Goal: Participate in discussion: Engage in conversation with other users on a specific topic

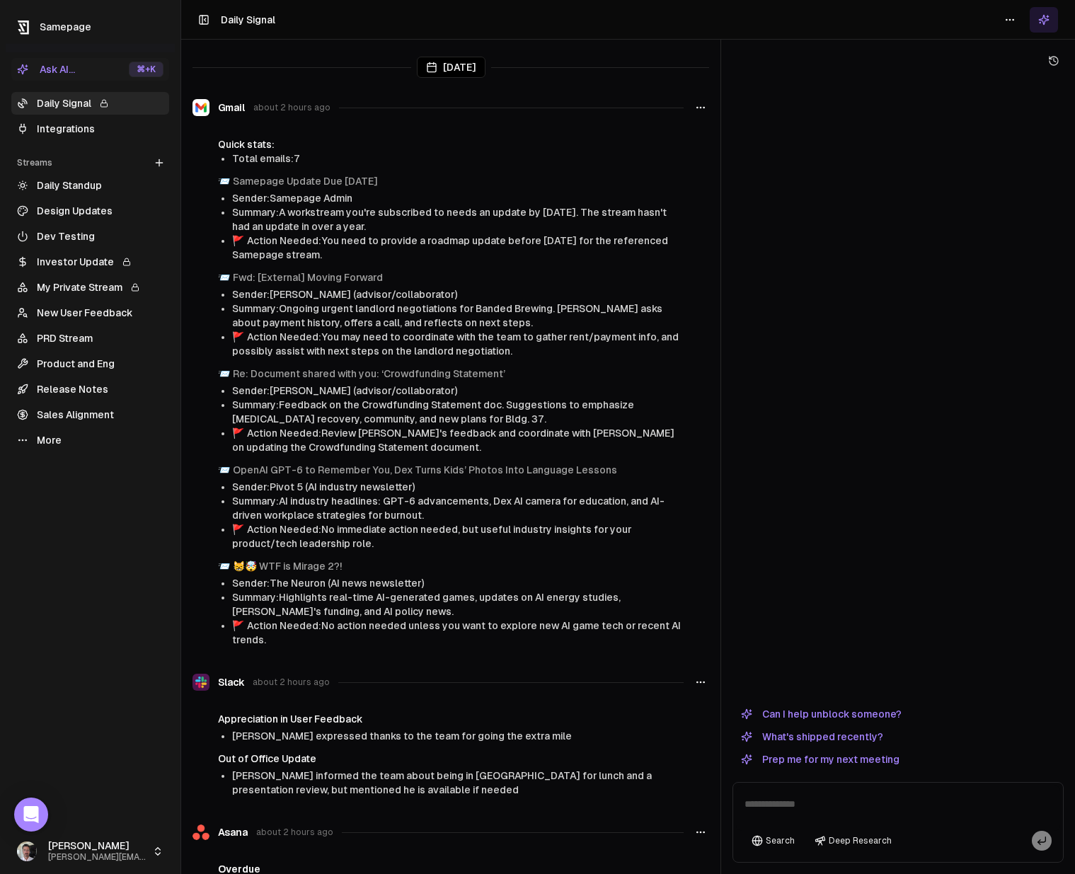
click at [74, 133] on link "Integrations" at bounding box center [90, 128] width 158 height 23
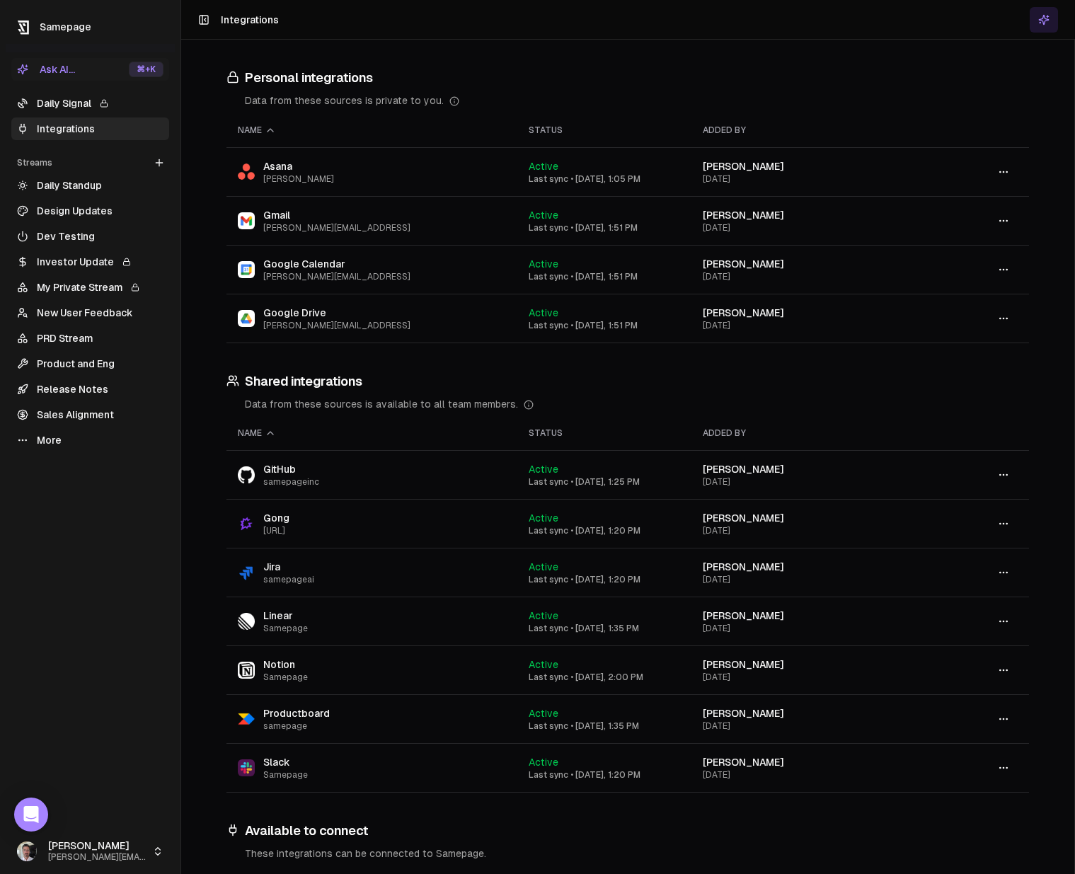
click at [68, 107] on link "Daily Signal" at bounding box center [90, 103] width 158 height 23
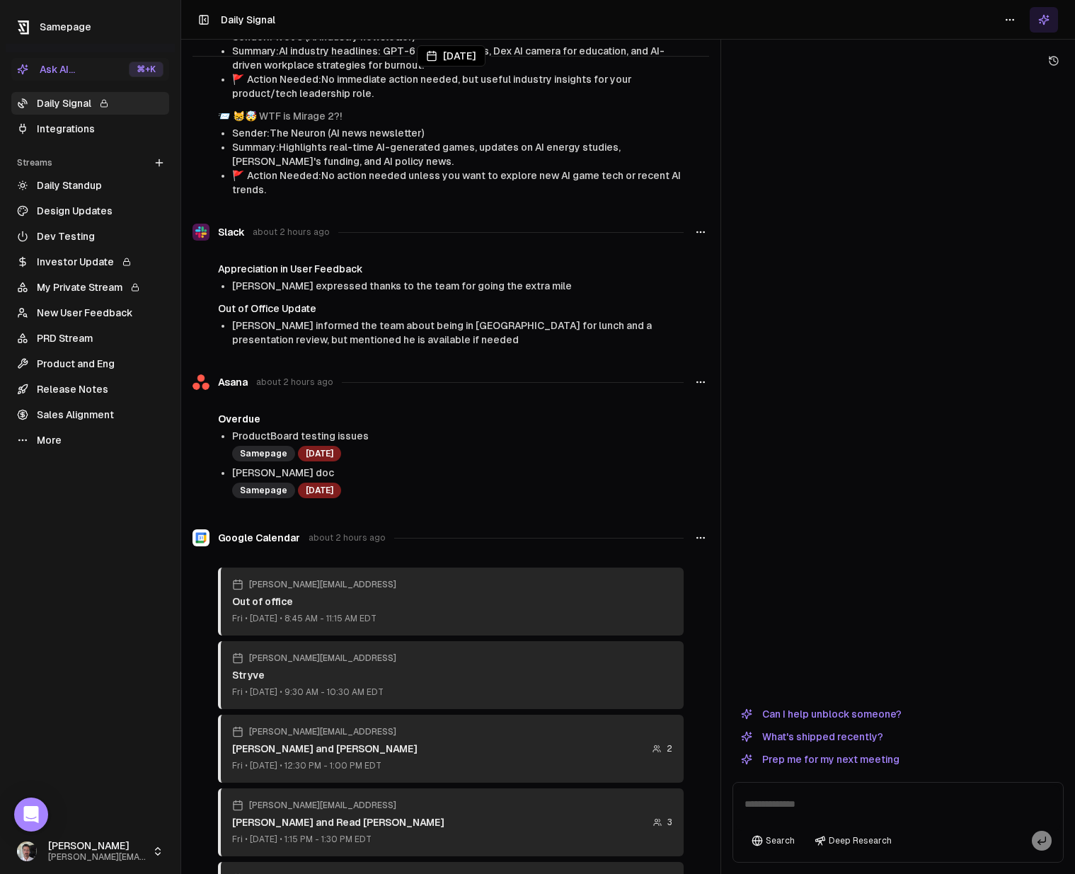
scroll to position [512, 0]
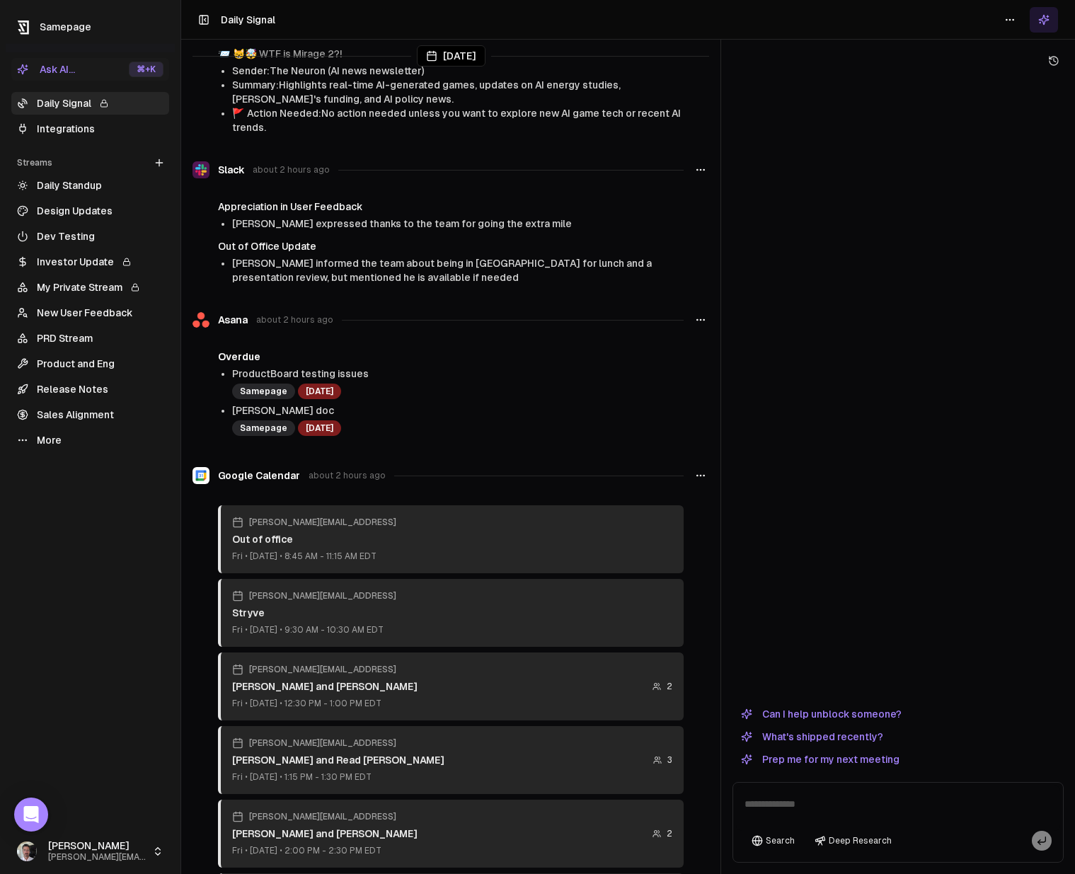
click at [852, 709] on button "Can I help unblock someone?" at bounding box center [821, 713] width 178 height 17
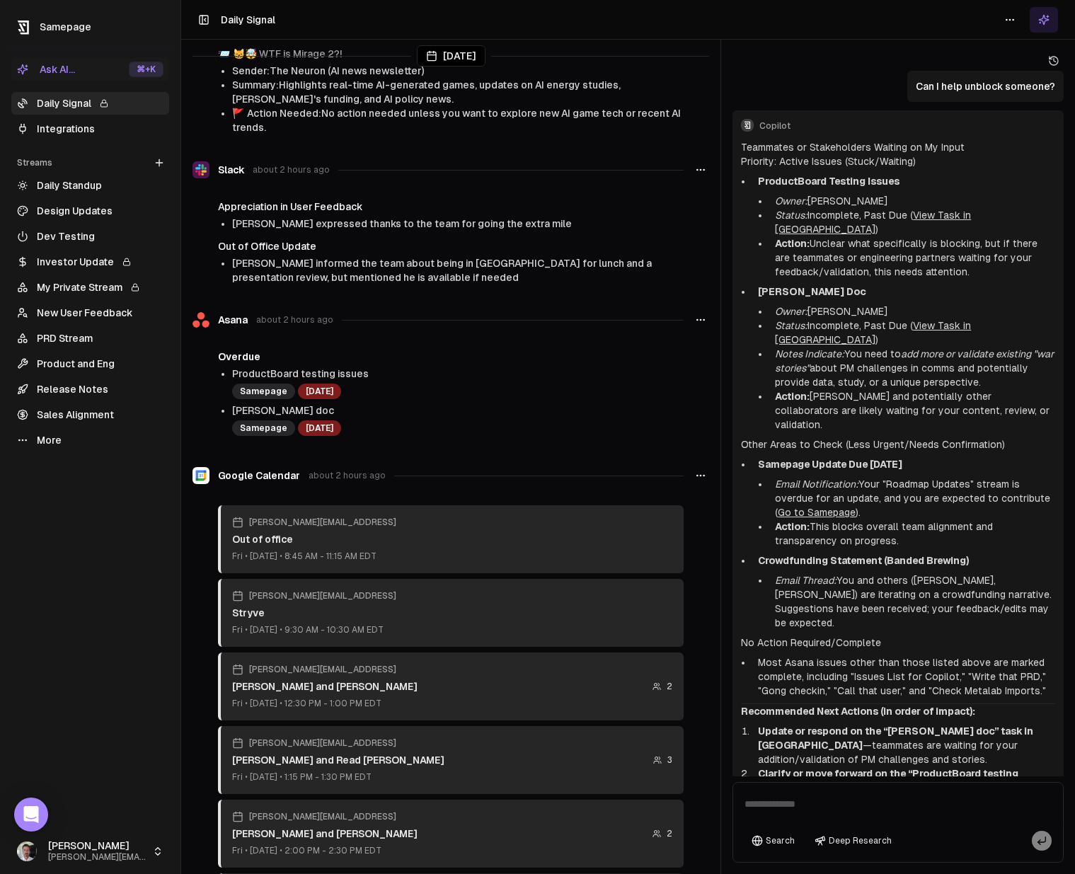
scroll to position [126, 0]
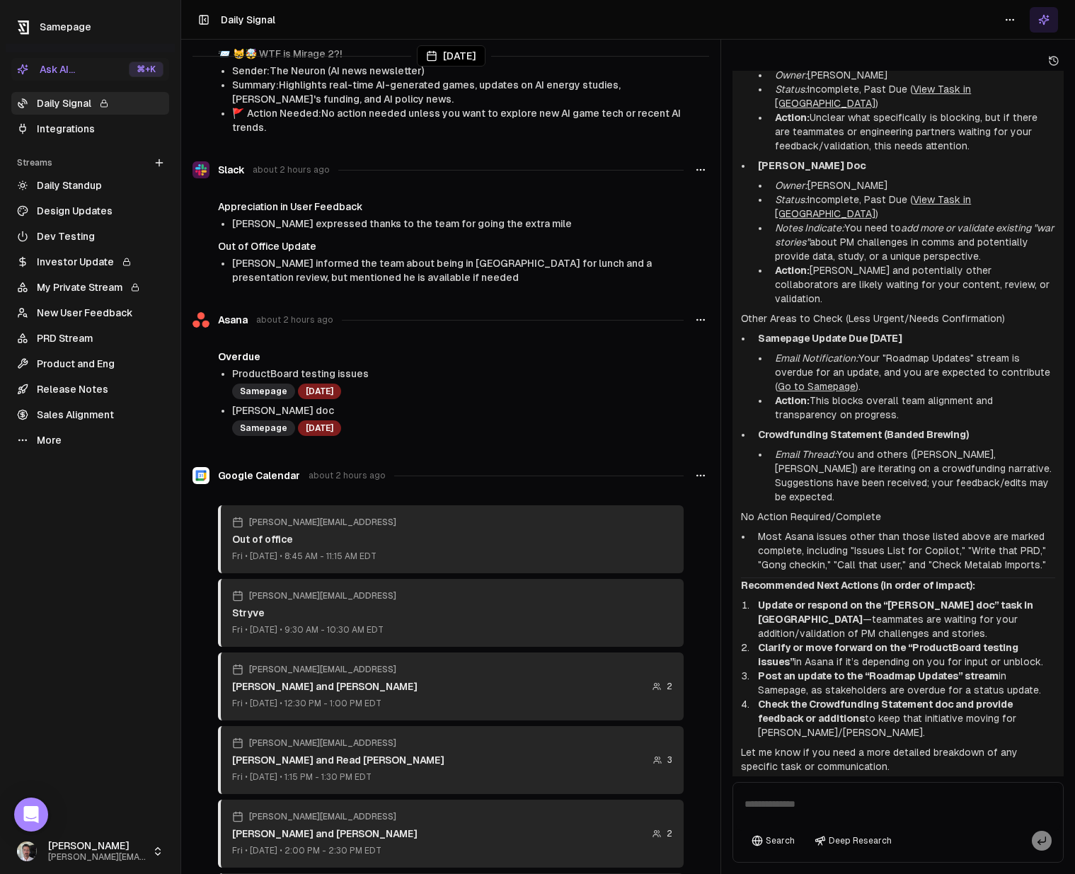
click at [88, 190] on link "Daily Standup" at bounding box center [90, 185] width 158 height 23
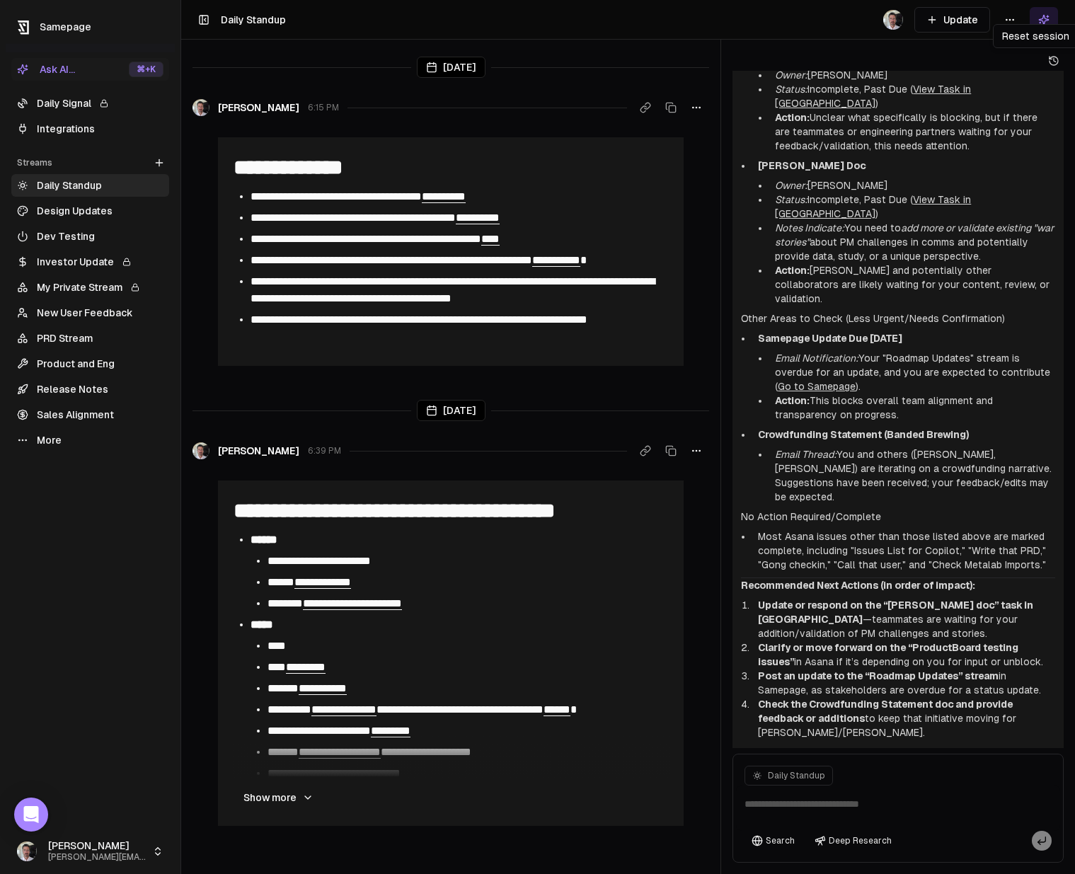
click at [1053, 59] on icon at bounding box center [1054, 61] width 2 height 4
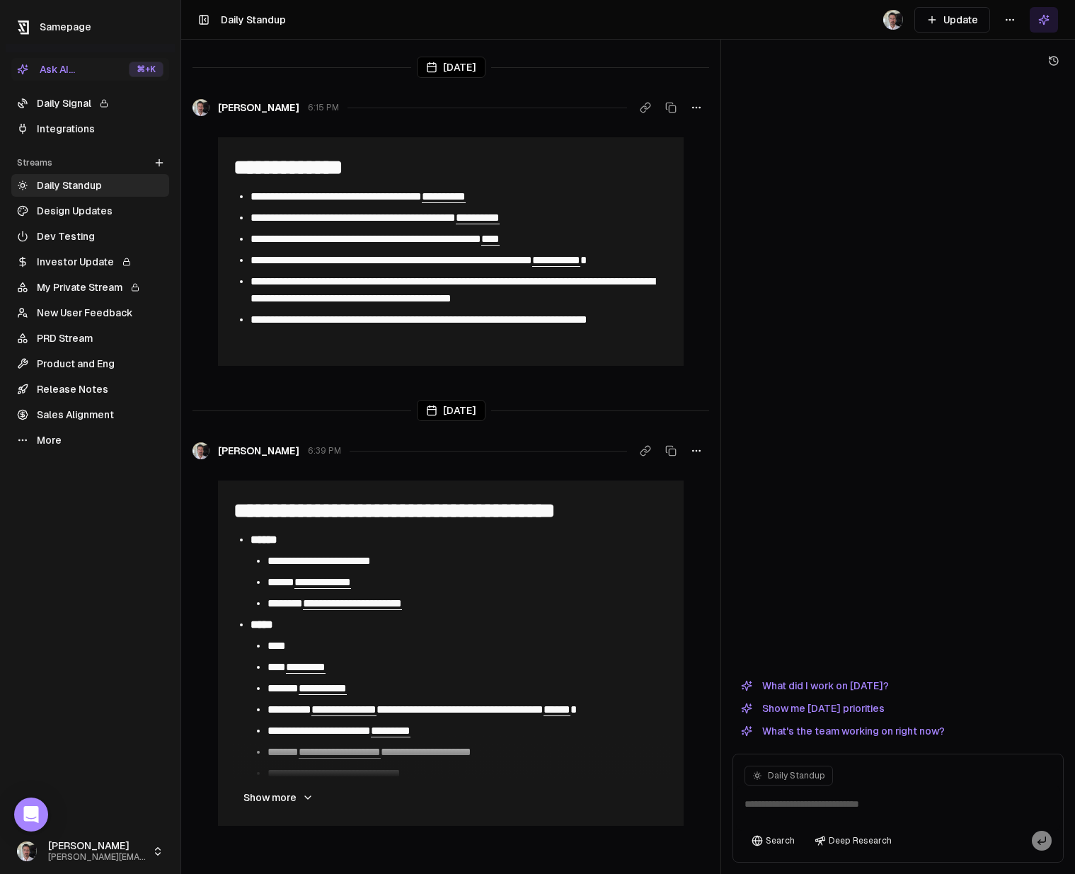
click at [952, 20] on button "Update" at bounding box center [952, 19] width 76 height 25
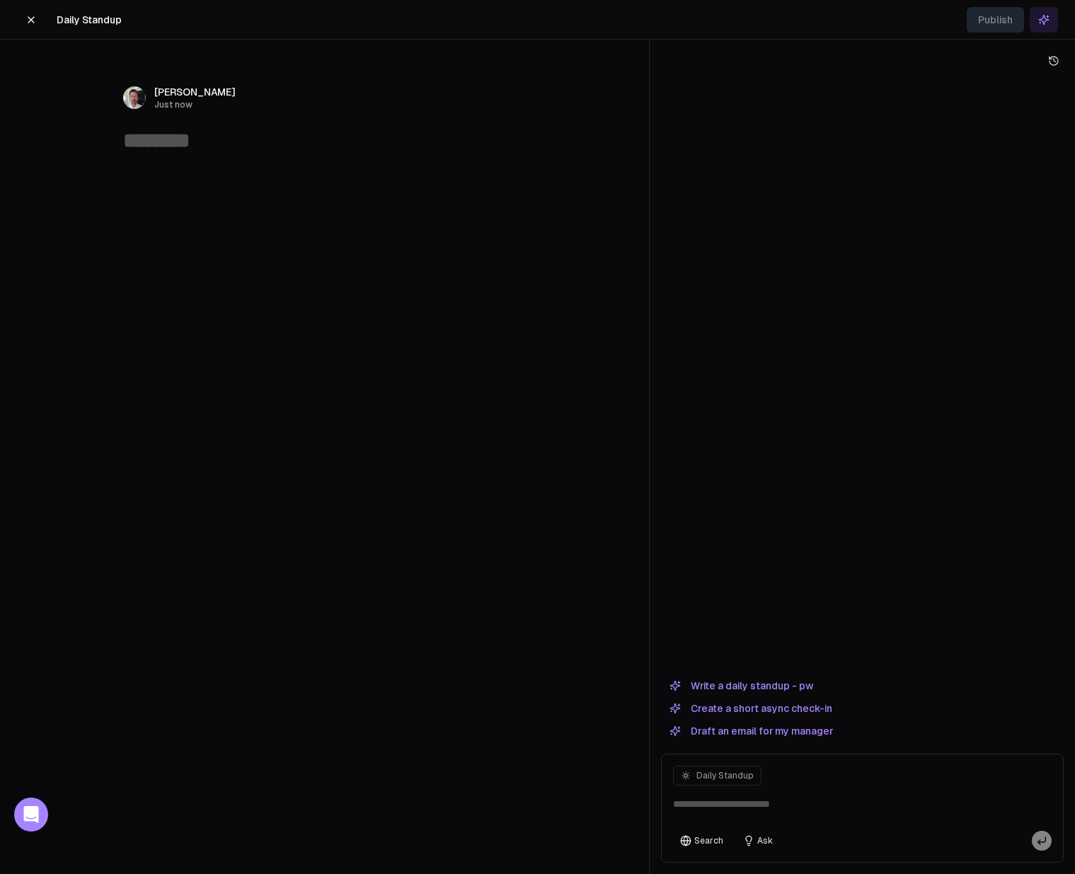
click at [772, 687] on button "Write a daily standup - pw" at bounding box center [741, 685] width 161 height 17
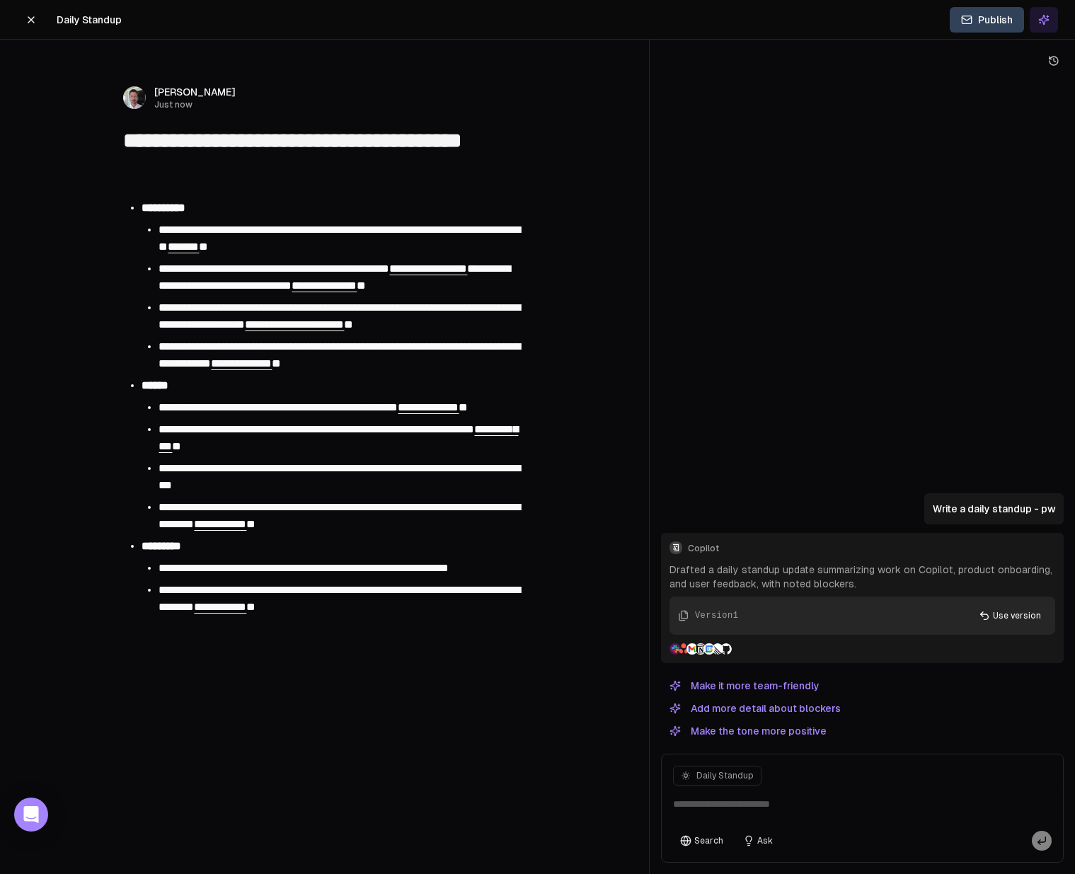
type textarea "**********"
click at [30, 21] on icon at bounding box center [30, 19] width 11 height 11
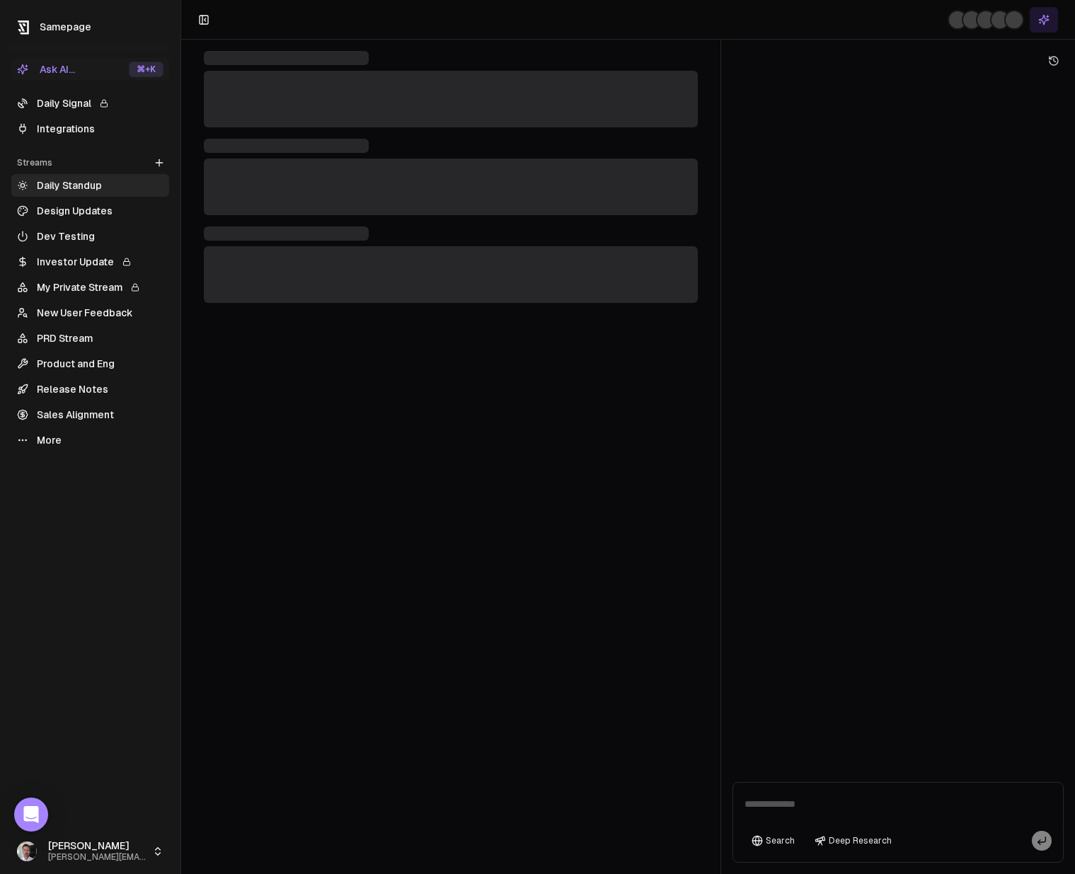
click at [81, 190] on link "Daily Standup" at bounding box center [90, 185] width 158 height 23
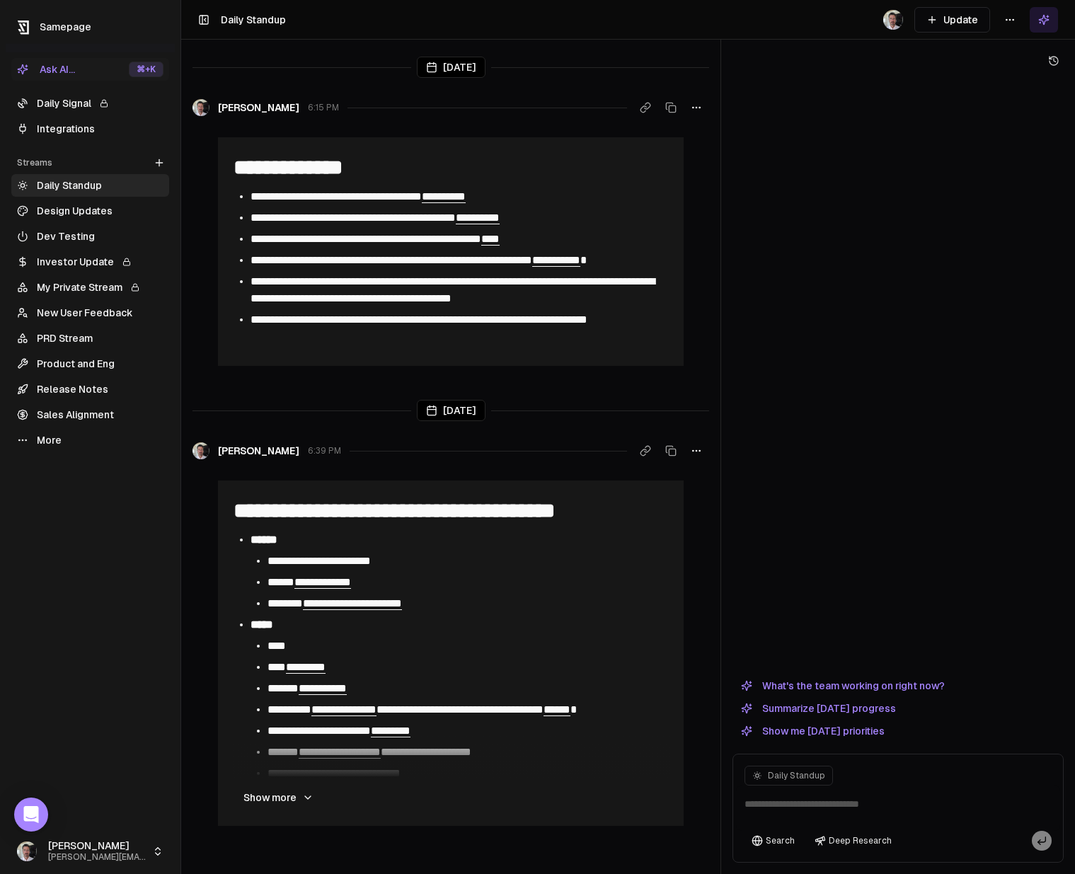
click at [1014, 18] on html "**********" at bounding box center [537, 437] width 1075 height 874
click at [1012, 50] on div "Edit stream" at bounding box center [1009, 50] width 95 height 23
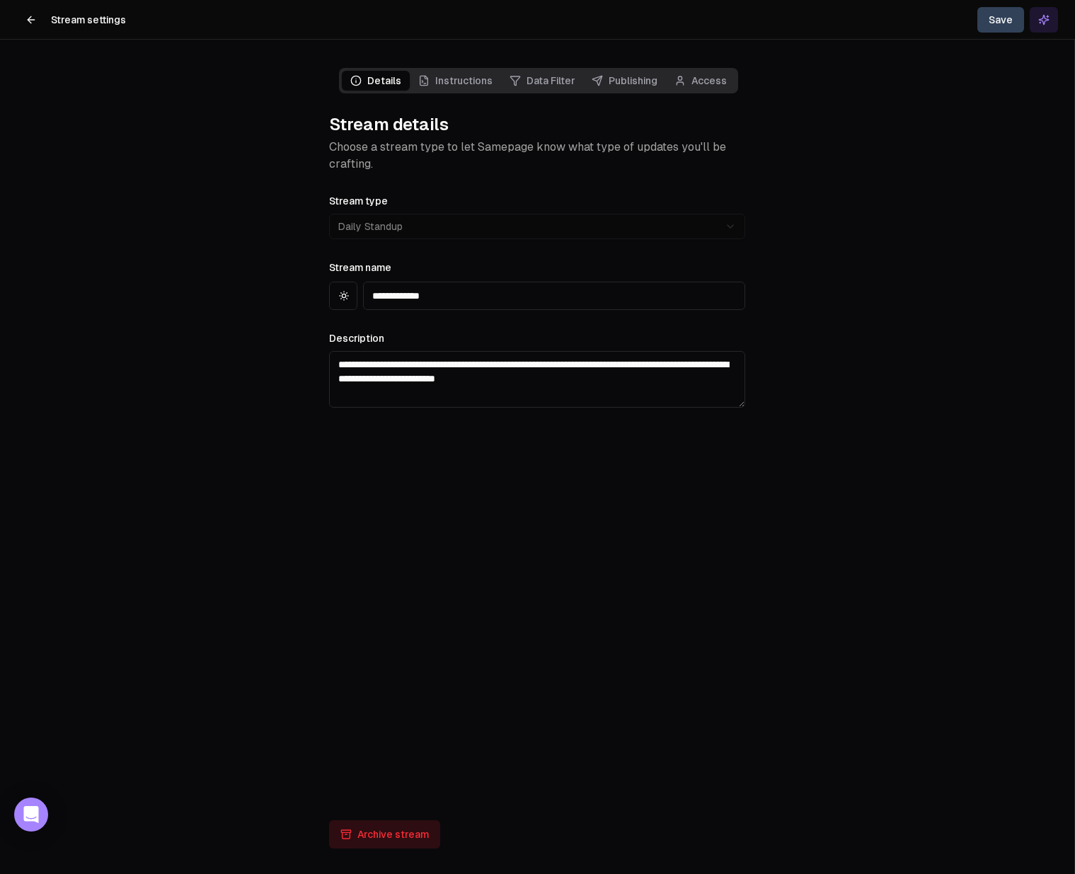
click at [465, 81] on link "Instructions" at bounding box center [455, 81] width 91 height 20
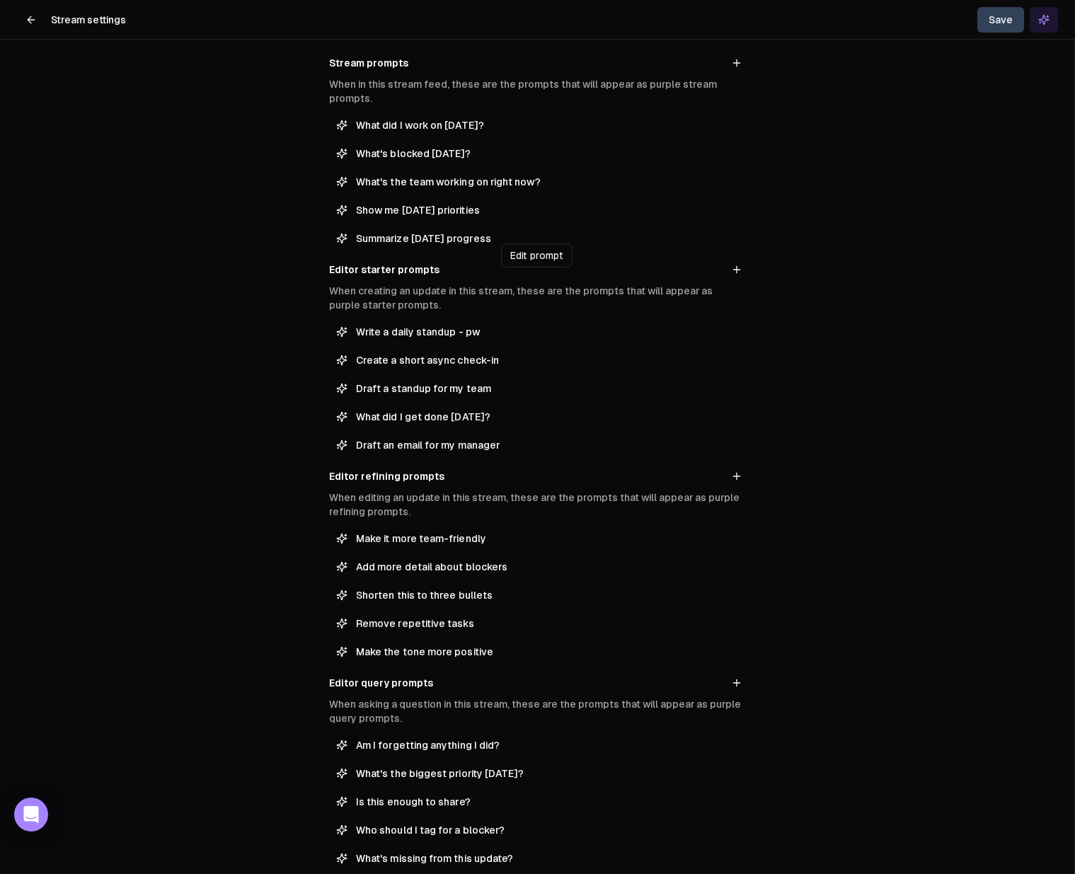
scroll to position [156, 0]
click at [501, 323] on span "Write a daily standup - pw" at bounding box center [547, 330] width 382 height 14
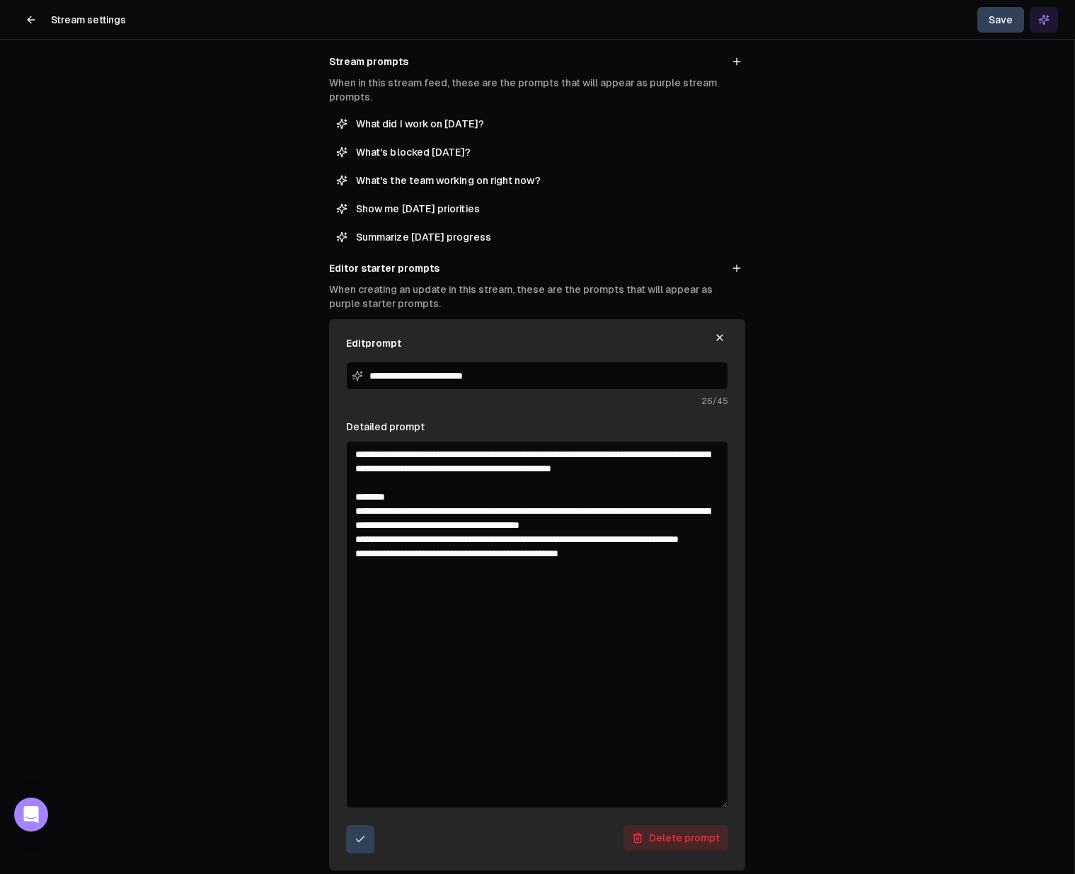
drag, startPoint x: 724, startPoint y: 537, endPoint x: 722, endPoint y: 850, distance: 312.7
click at [716, 873] on html "**********" at bounding box center [537, 437] width 1075 height 874
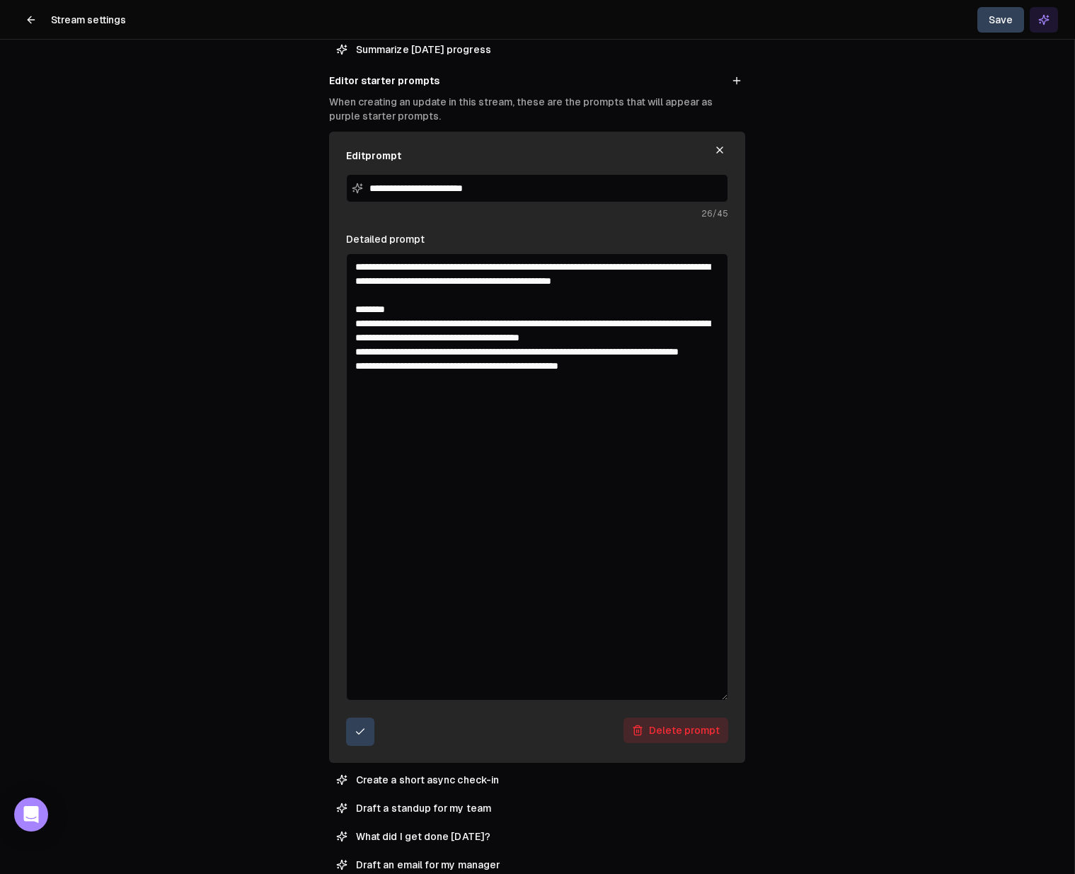
scroll to position [362, 0]
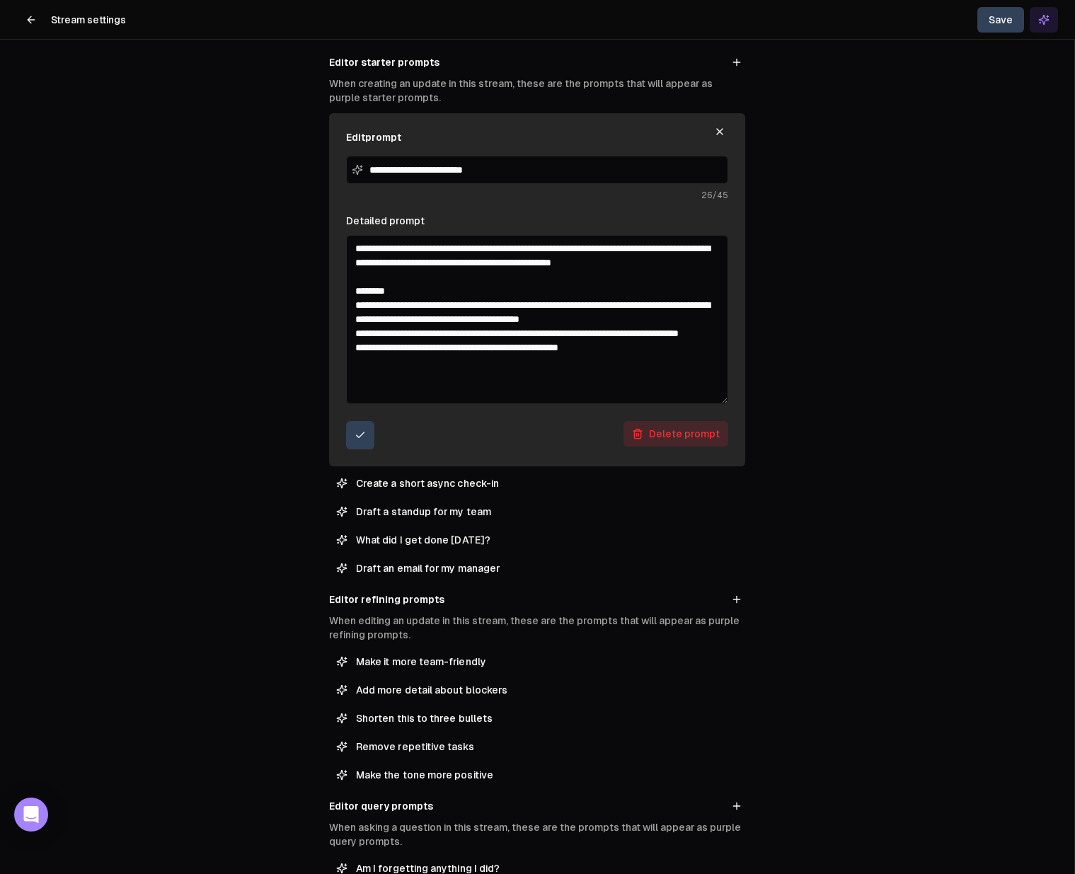
drag, startPoint x: 724, startPoint y: 676, endPoint x: 744, endPoint y: 387, distance: 290.1
click at [744, 387] on div "**********" at bounding box center [537, 289] width 416 height 353
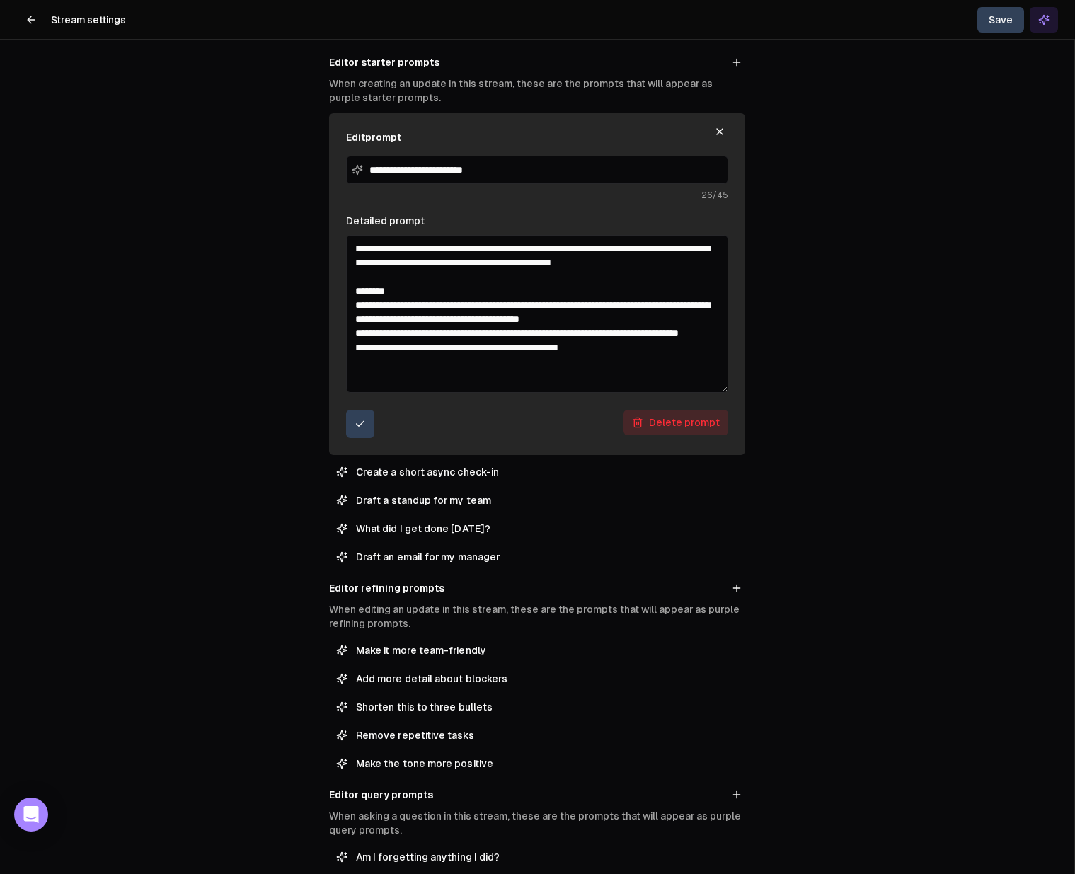
click at [721, 132] on icon "button" at bounding box center [719, 131] width 11 height 11
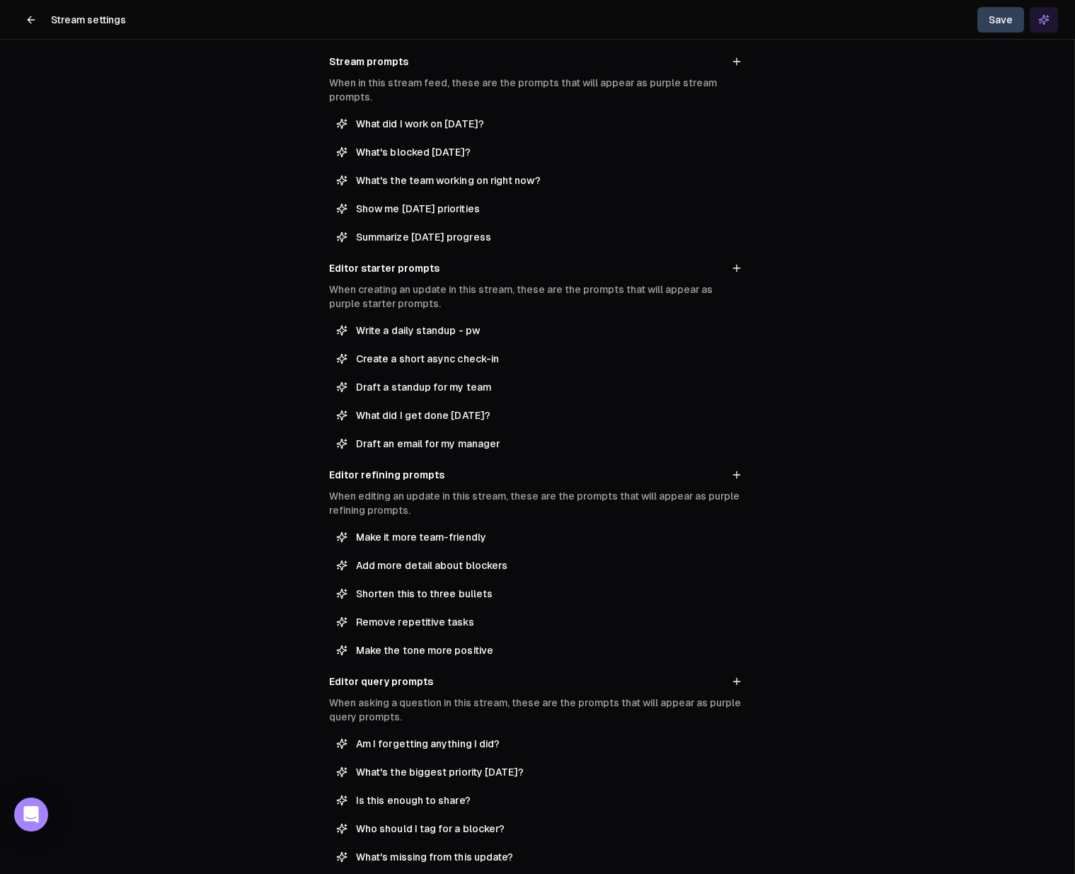
click at [28, 21] on icon at bounding box center [30, 19] width 4 height 6
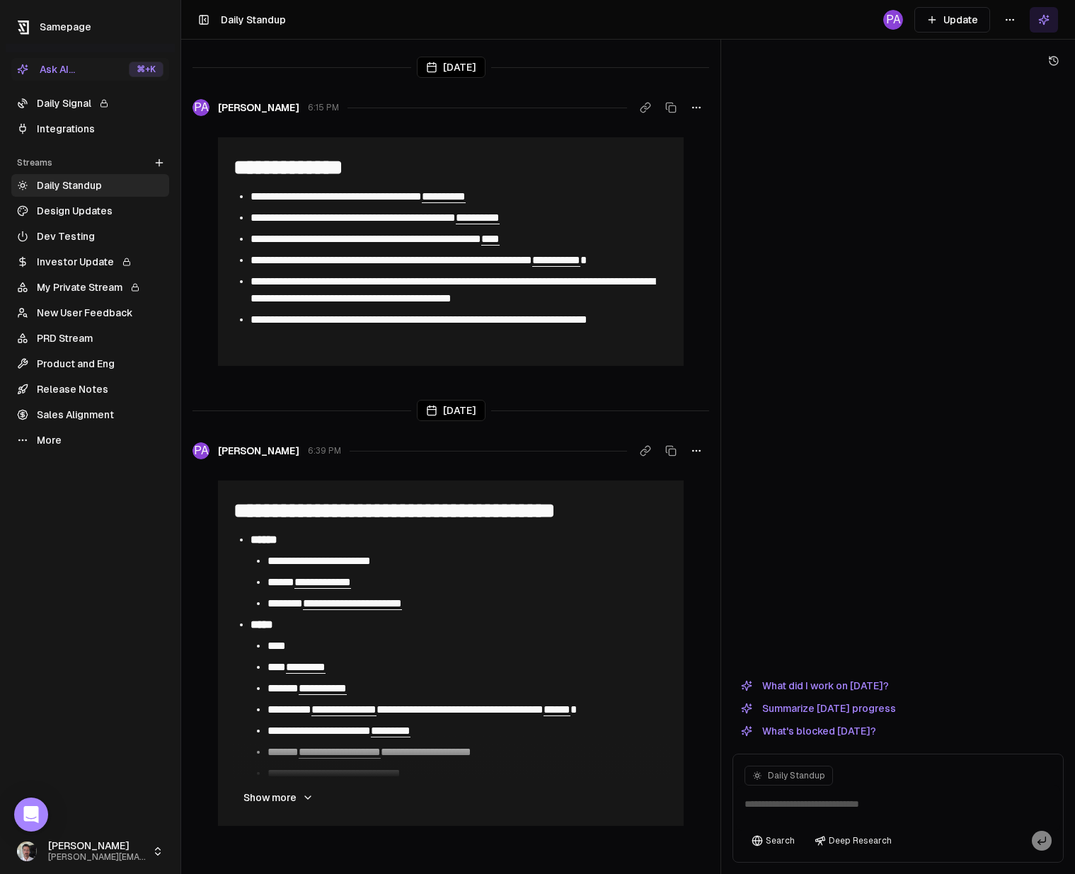
click at [74, 108] on link "Daily Signal" at bounding box center [90, 103] width 158 height 23
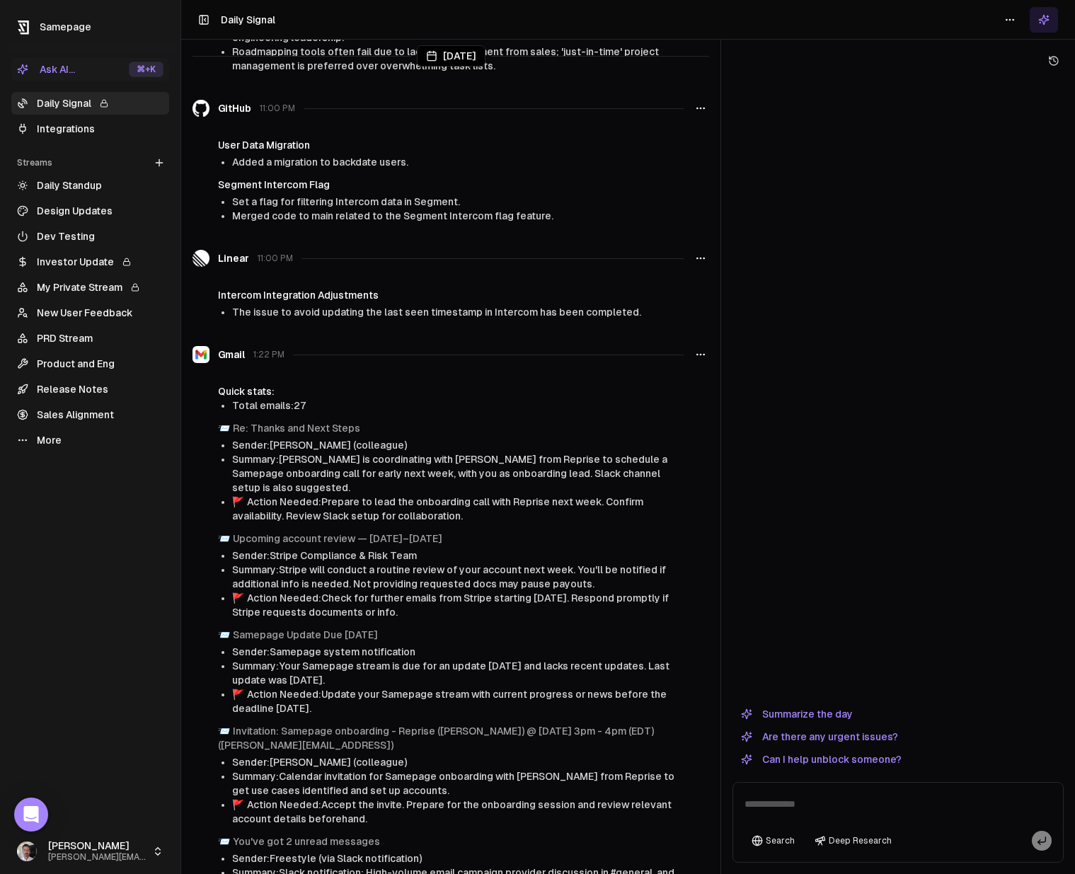
scroll to position [1882, 0]
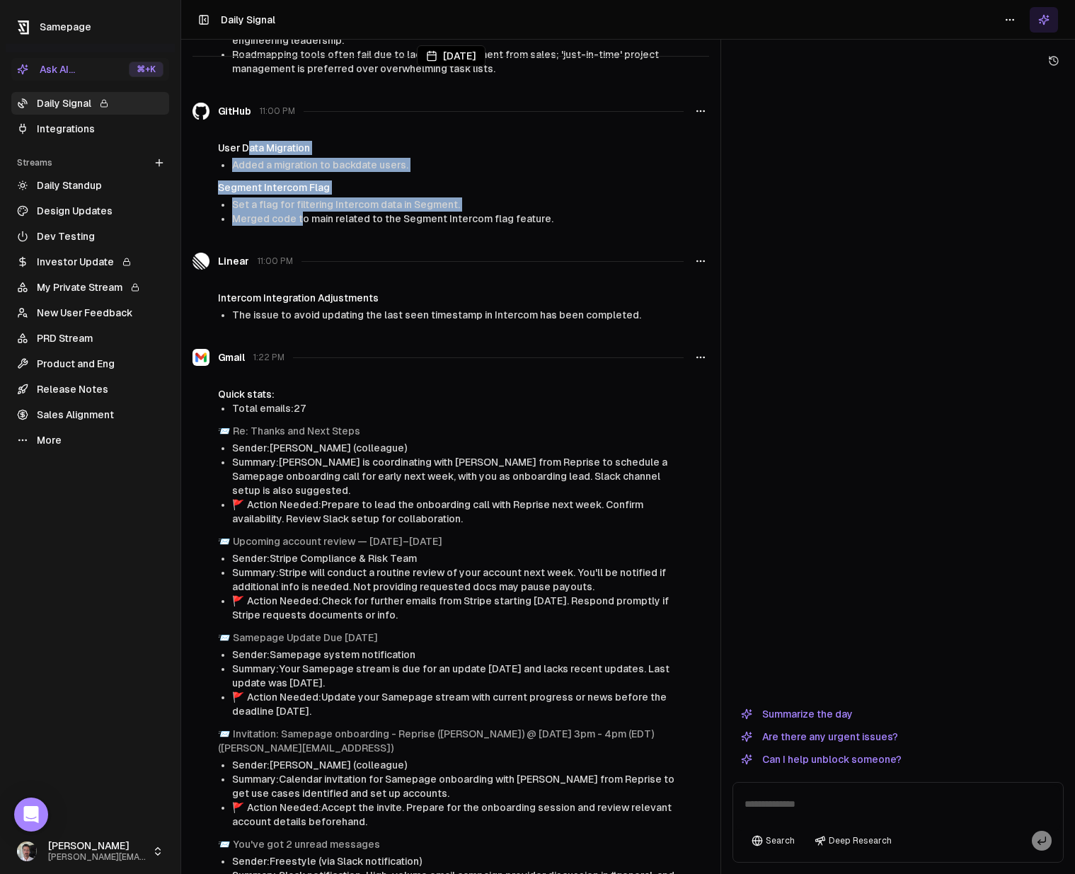
drag, startPoint x: 249, startPoint y: 146, endPoint x: 298, endPoint y: 213, distance: 82.5
click at [298, 213] on div "User Data Migration Added a migration to backdate users. Segment Intercom Flag …" at bounding box center [450, 183] width 516 height 85
click at [298, 213] on span "Merged code to main related to the Segment Intercom flag feature." at bounding box center [392, 218] width 321 height 11
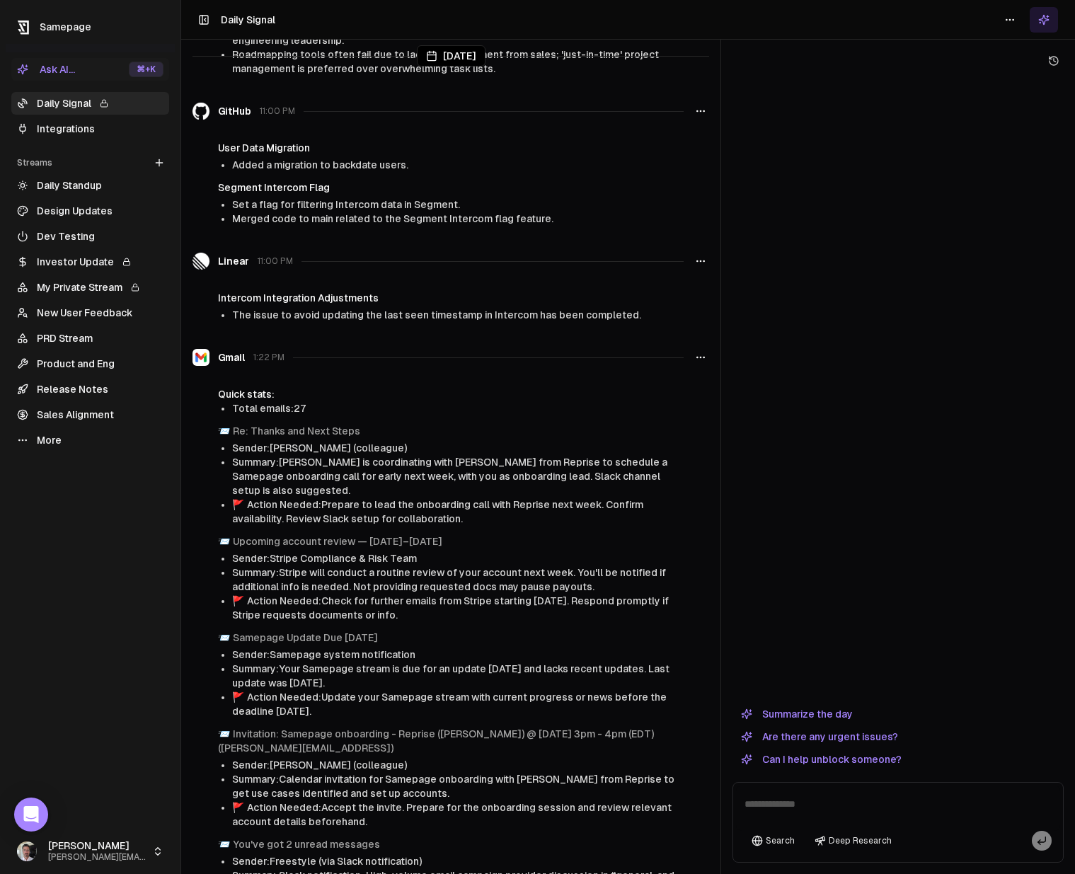
drag, startPoint x: 260, startPoint y: 291, endPoint x: 313, endPoint y: 305, distance: 54.0
click at [313, 304] on h4 "Intercom Integration Adjustments" at bounding box center [450, 298] width 465 height 14
drag, startPoint x: 317, startPoint y: 305, endPoint x: 331, endPoint y: 295, distance: 17.3
click at [317, 305] on div "Intercom Integration Adjustments The issue to avoid updating the last seen time…" at bounding box center [450, 306] width 465 height 31
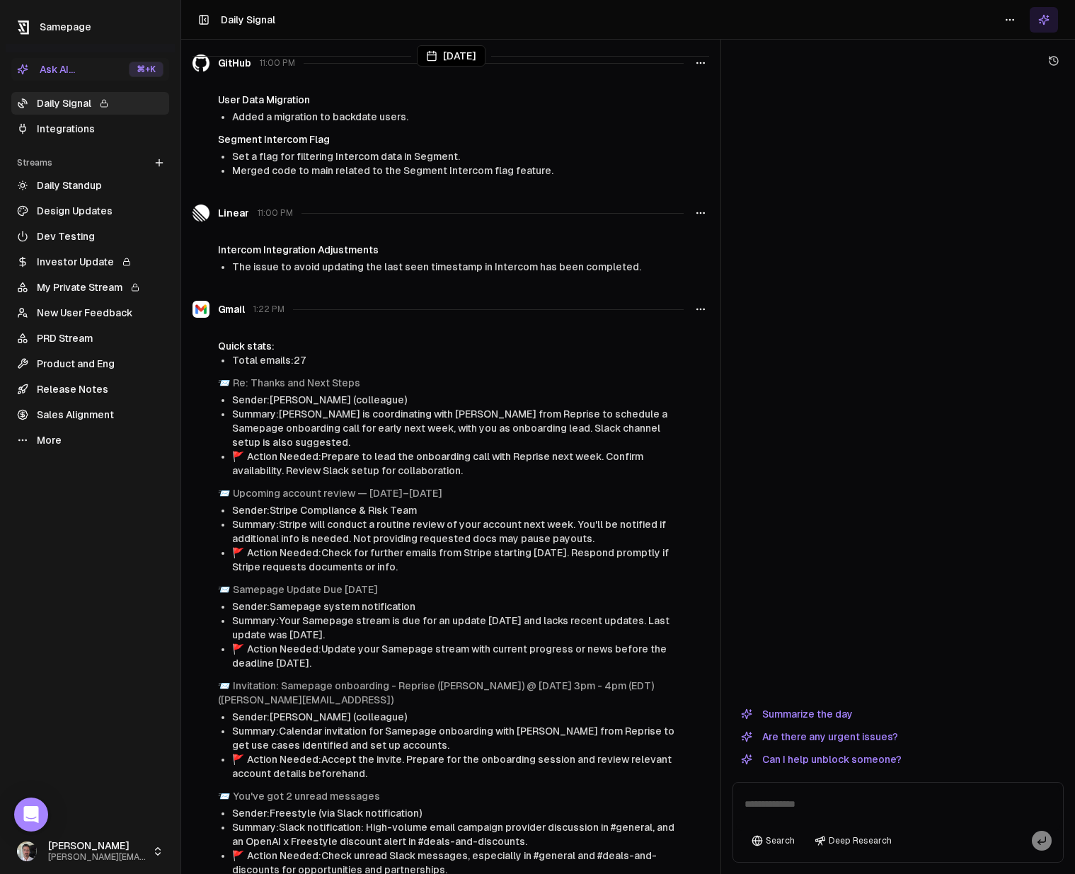
scroll to position [1993, 0]
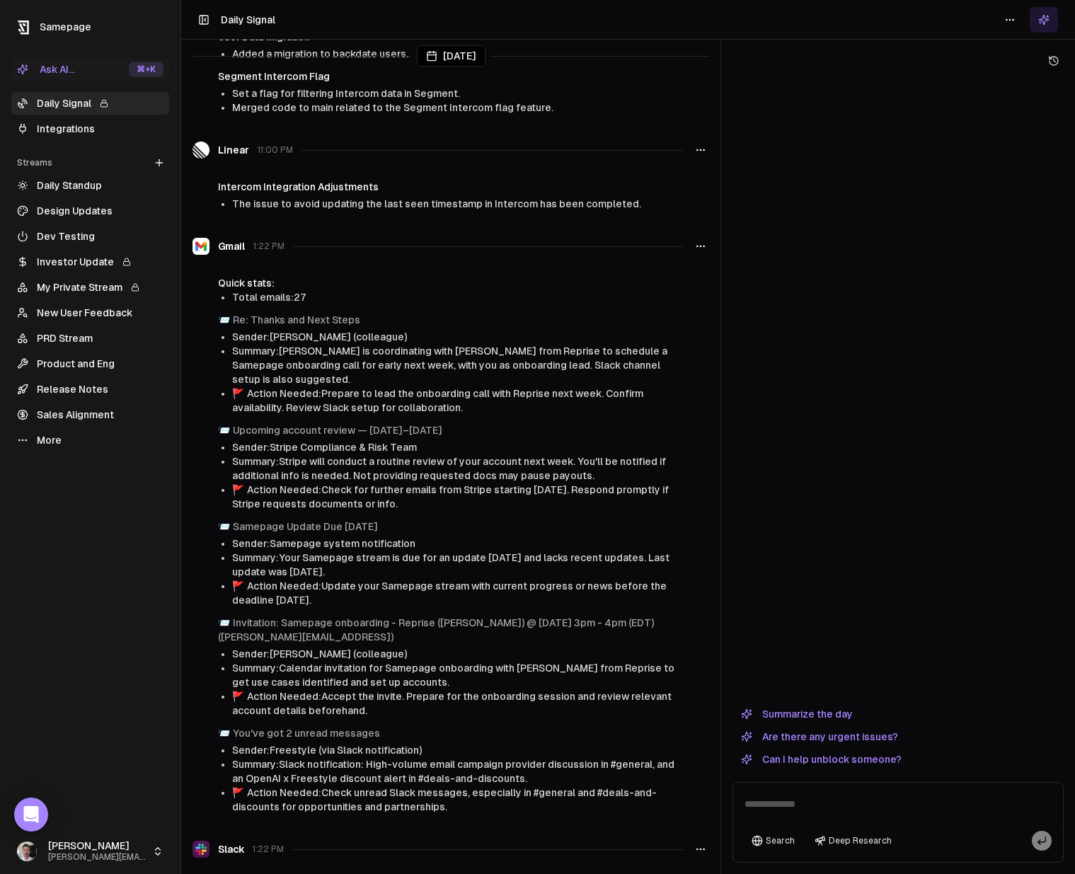
click at [301, 296] on li "Total emails: 27" at bounding box center [457, 297] width 451 height 14
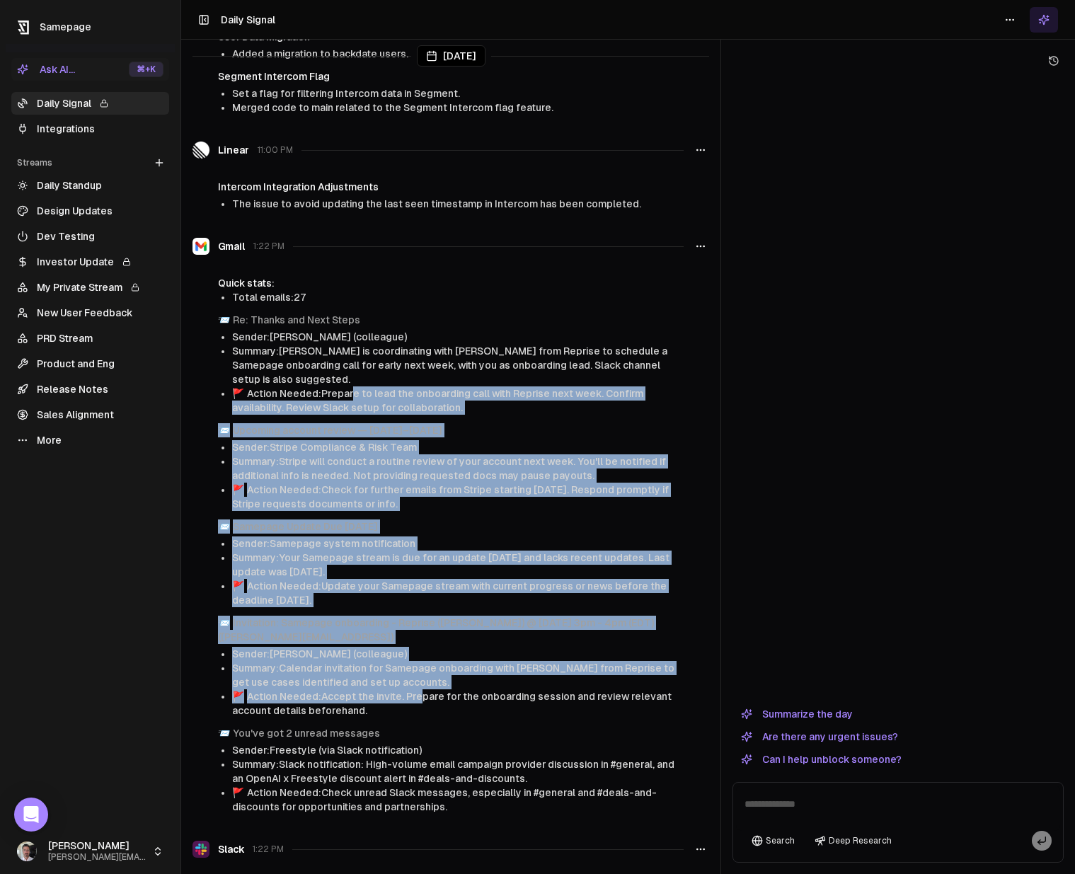
drag, startPoint x: 354, startPoint y: 423, endPoint x: 464, endPoint y: 623, distance: 228.0
click at [426, 696] on div "Quick stats: Total emails: 27 📨 Re: Thanks and Next Steps Sender: [PERSON_NAME]…" at bounding box center [450, 545] width 516 height 538
drag, startPoint x: 497, startPoint y: 492, endPoint x: 569, endPoint y: 451, distance: 82.7
click at [498, 492] on li "🚩 Action Needed: Check for further emails from Stripe starting [DATE]. Respond …" at bounding box center [457, 496] width 451 height 28
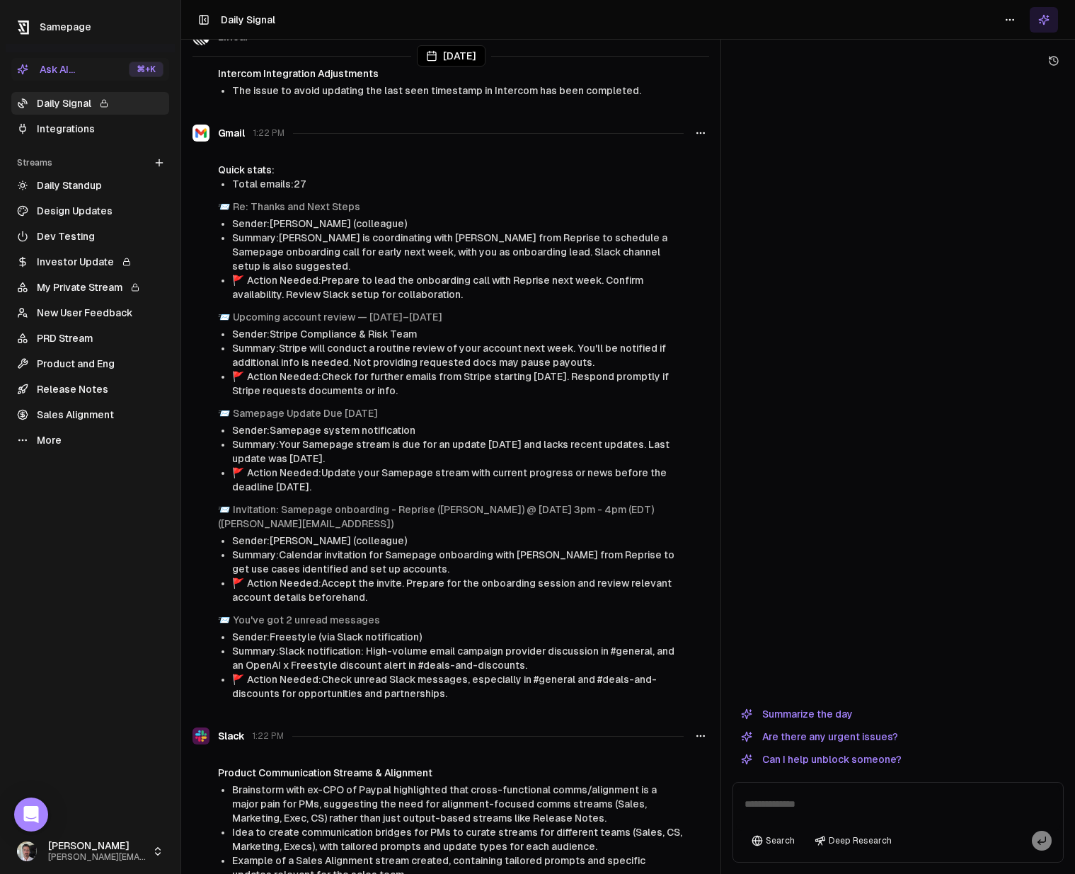
scroll to position [2377, 0]
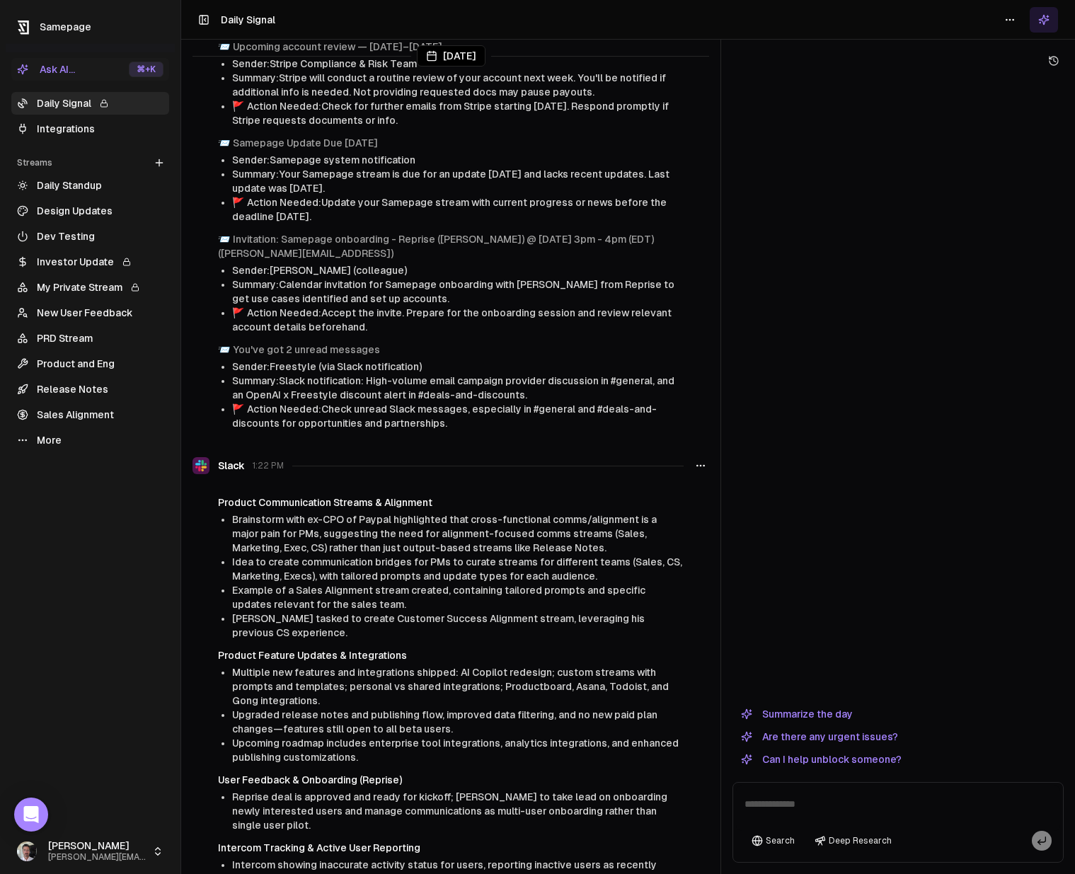
click at [75, 187] on link "Daily Standup" at bounding box center [90, 185] width 158 height 23
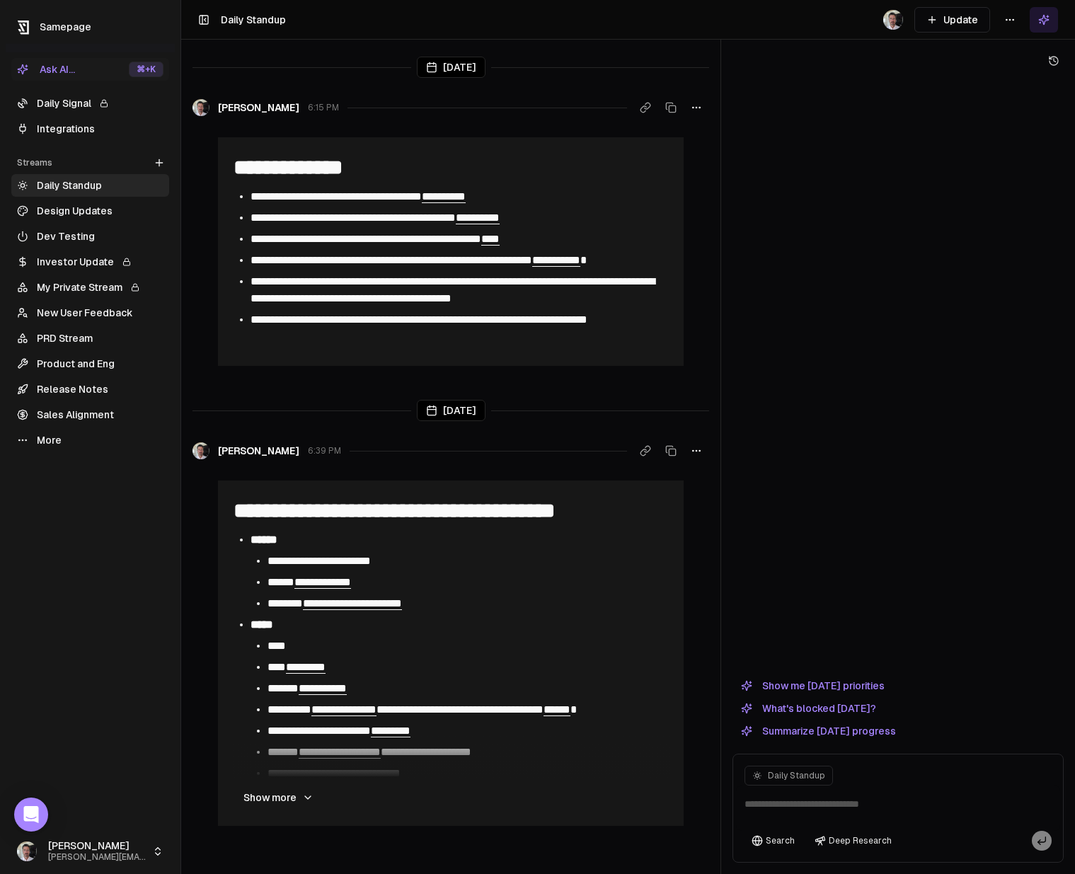
click at [967, 16] on button "Update" at bounding box center [952, 19] width 76 height 25
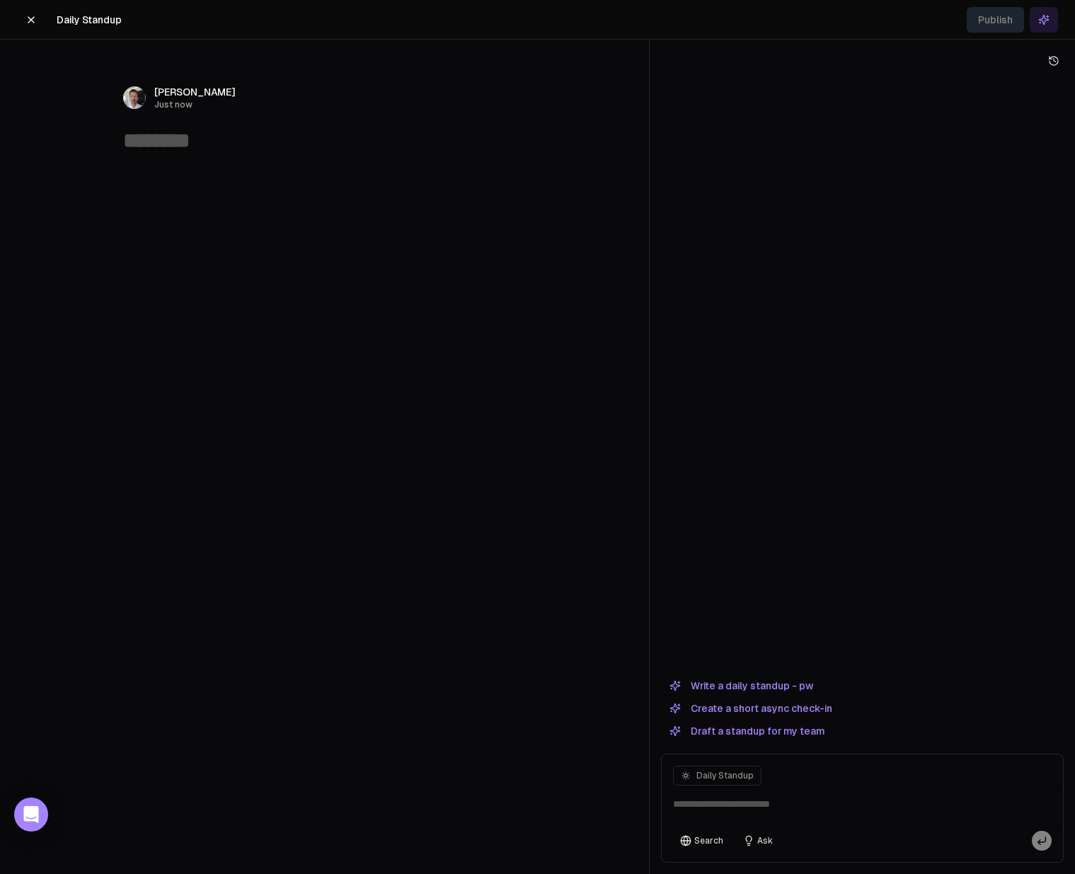
click at [778, 705] on button "Create a short async check-in" at bounding box center [751, 708] width 180 height 17
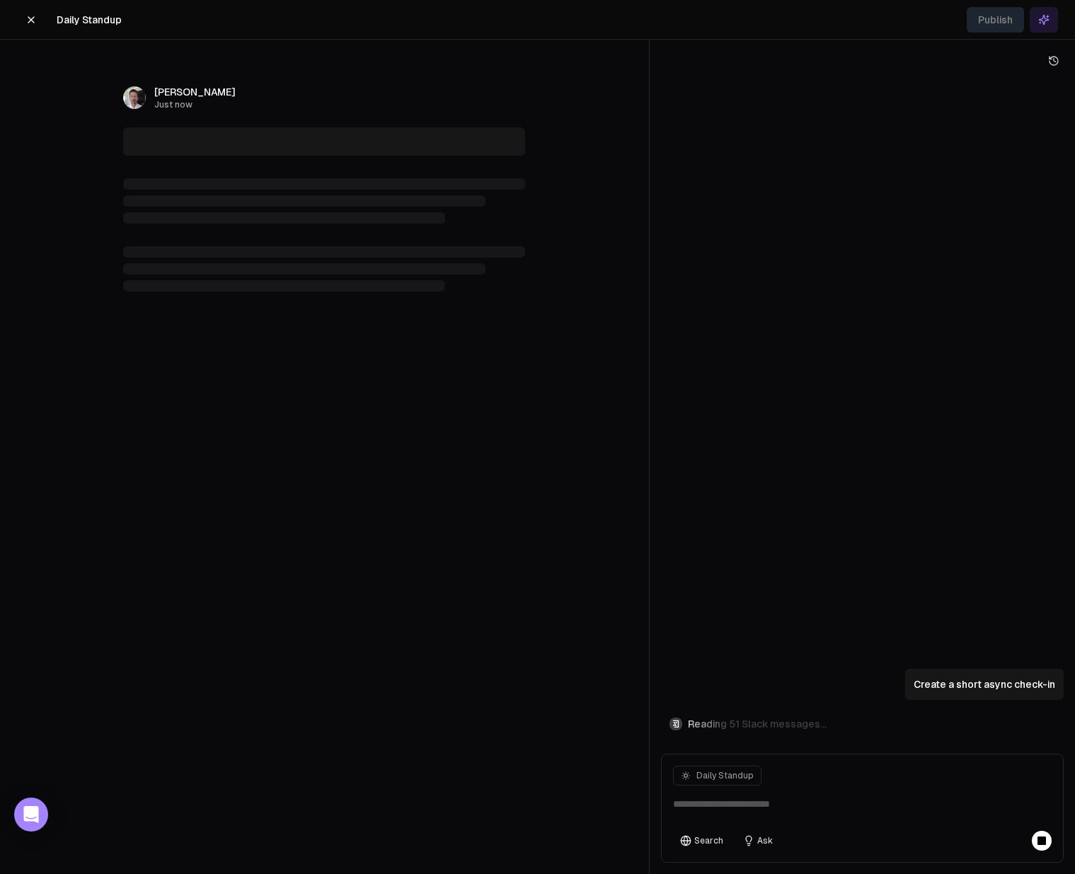
type textarea "**********"
